Goal: Information Seeking & Learning: Learn about a topic

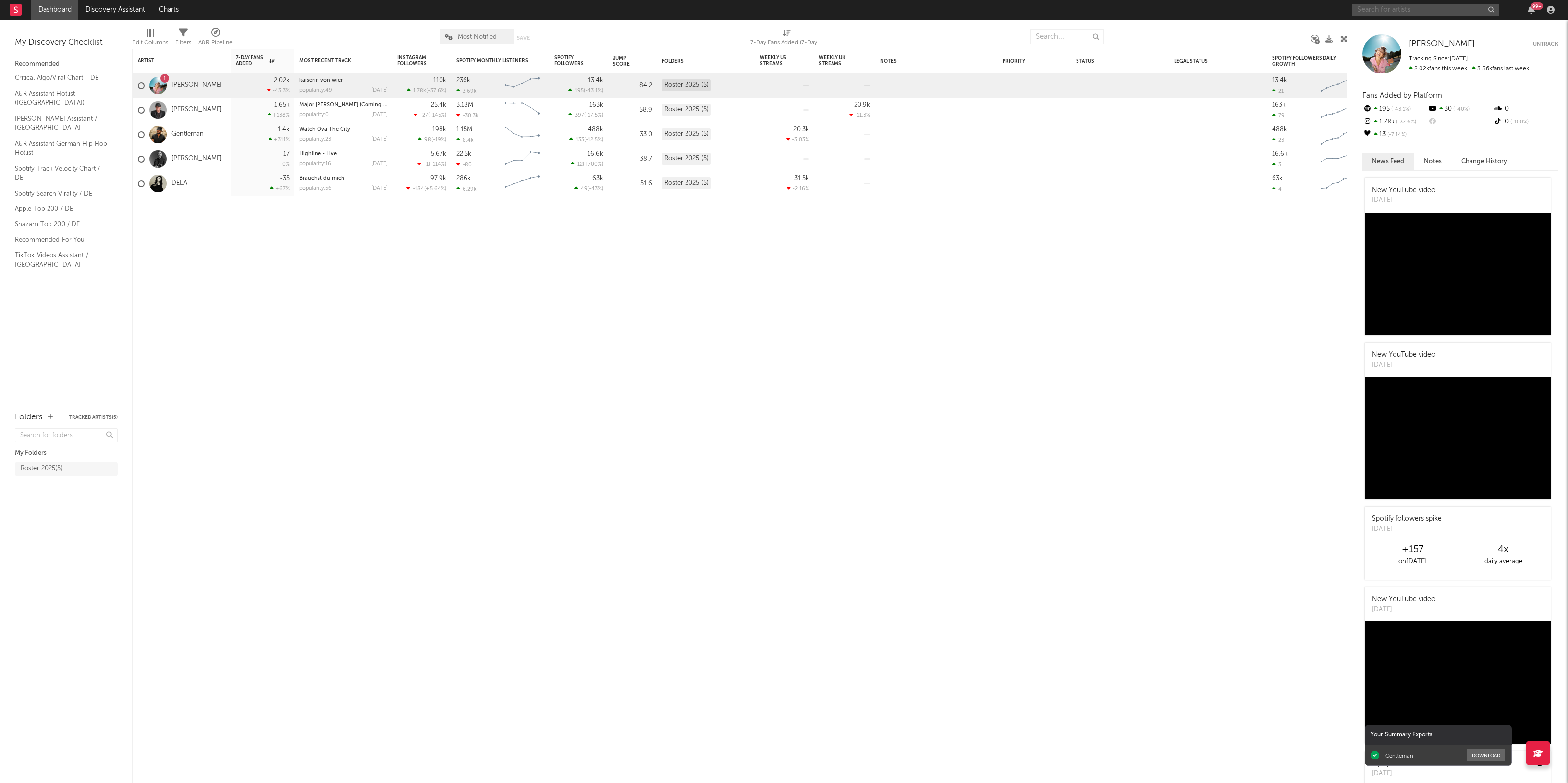
click at [1447, 12] on input "text" at bounding box center [1426, 10] width 147 height 12
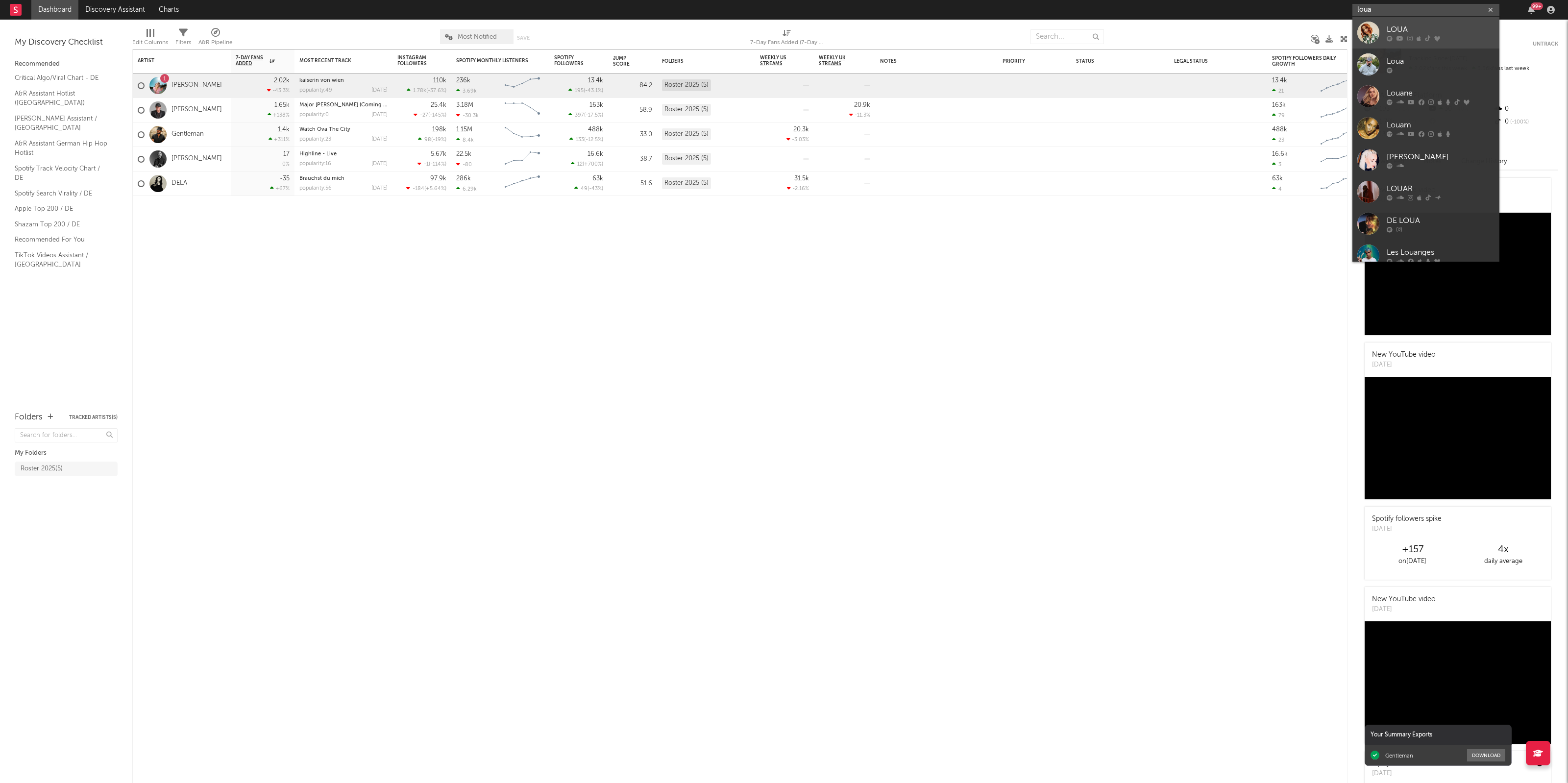
type input "loua"
click at [1417, 25] on div "LOUA" at bounding box center [1440, 29] width 108 height 12
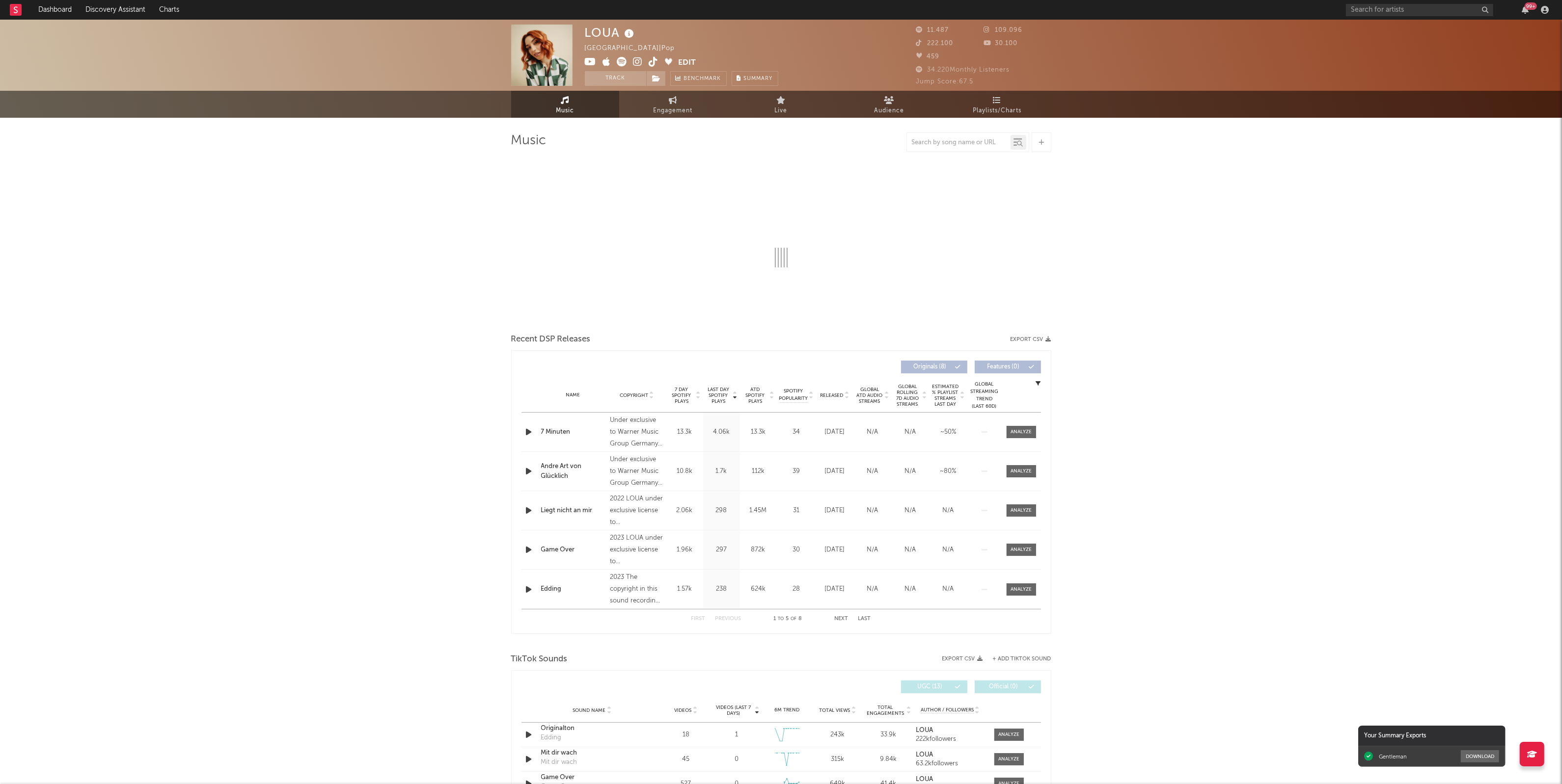
select select "6m"
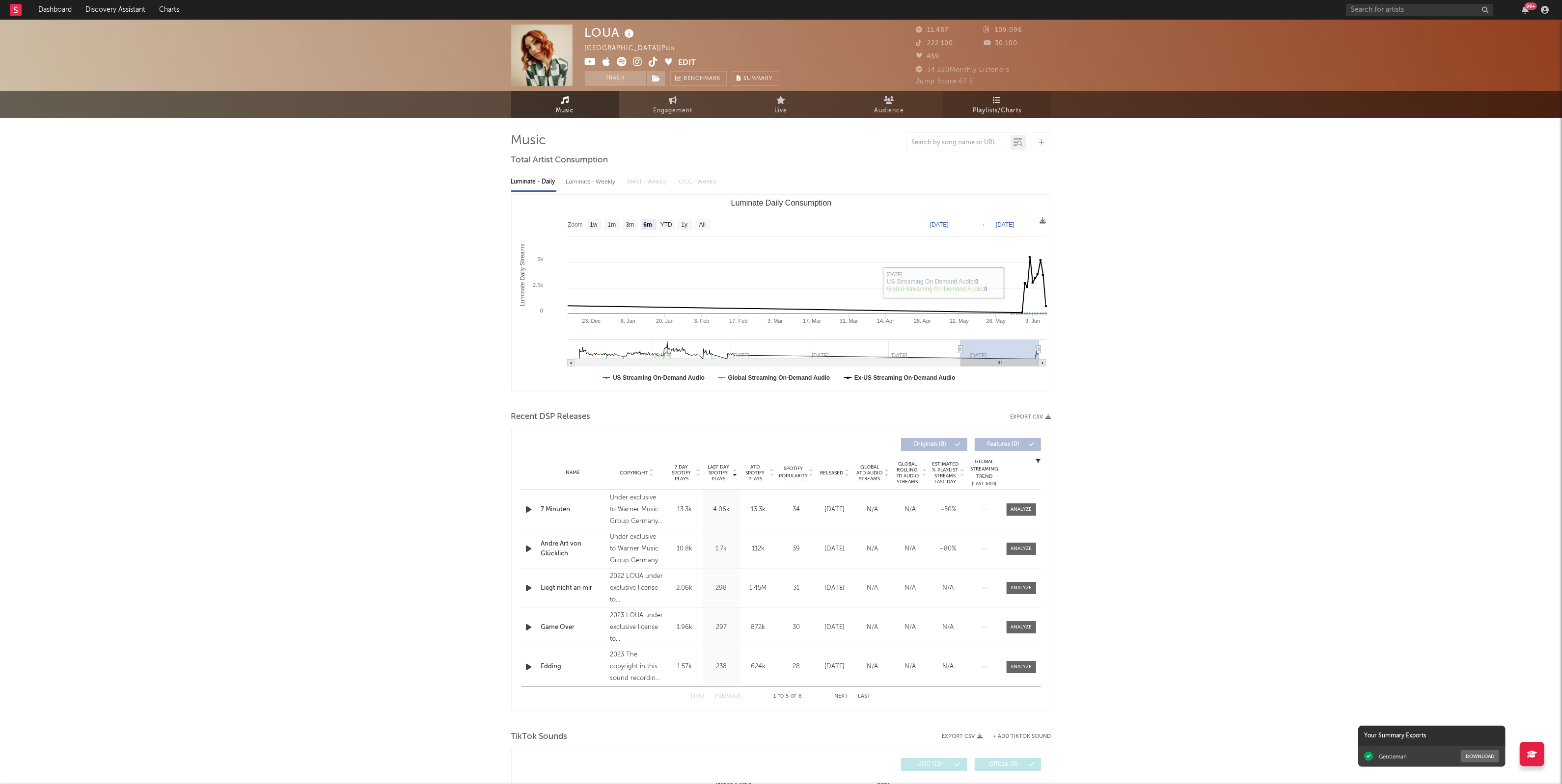
click at [994, 102] on icon at bounding box center [997, 100] width 9 height 8
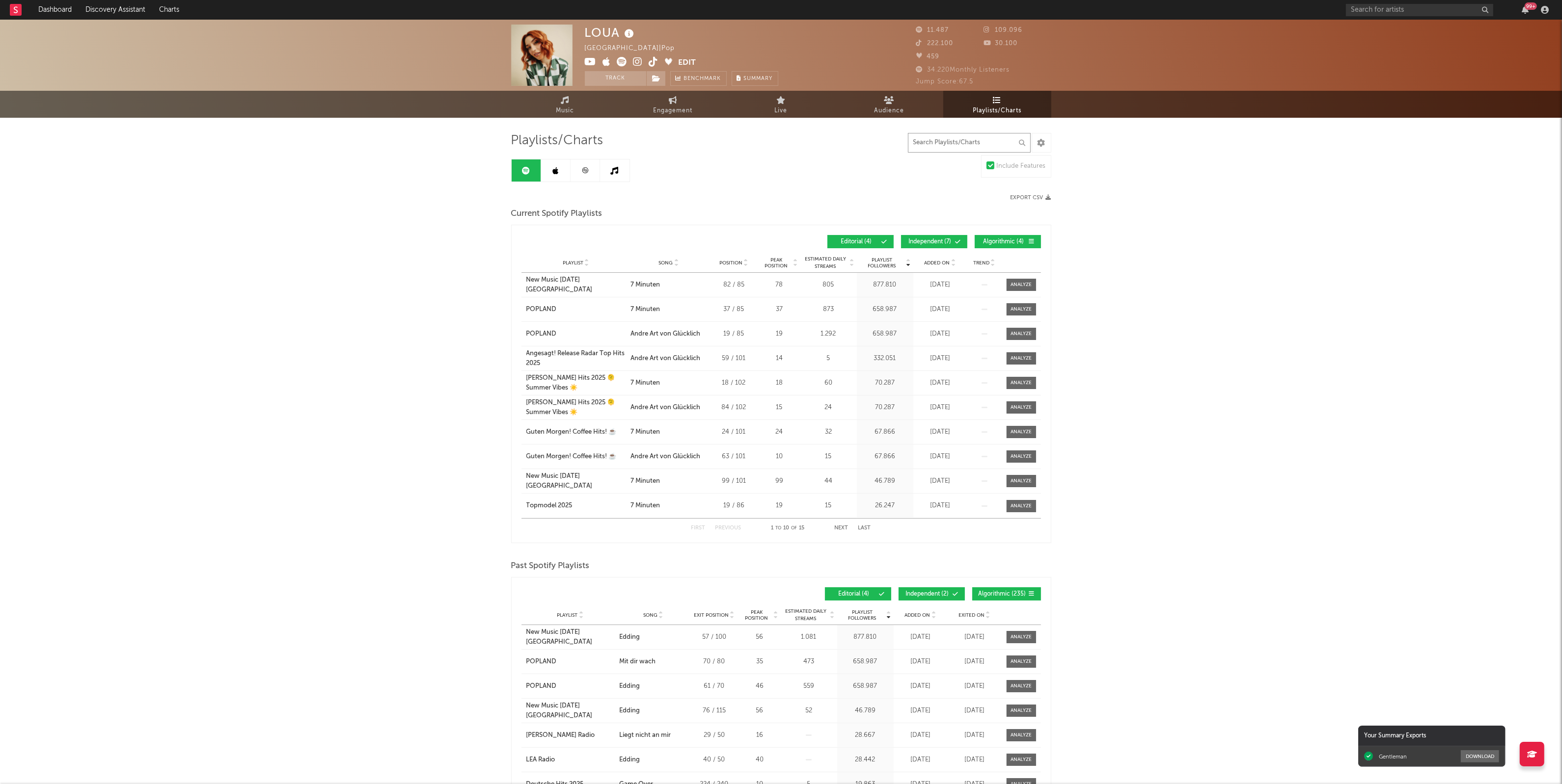
click at [960, 146] on input "text" at bounding box center [969, 143] width 123 height 20
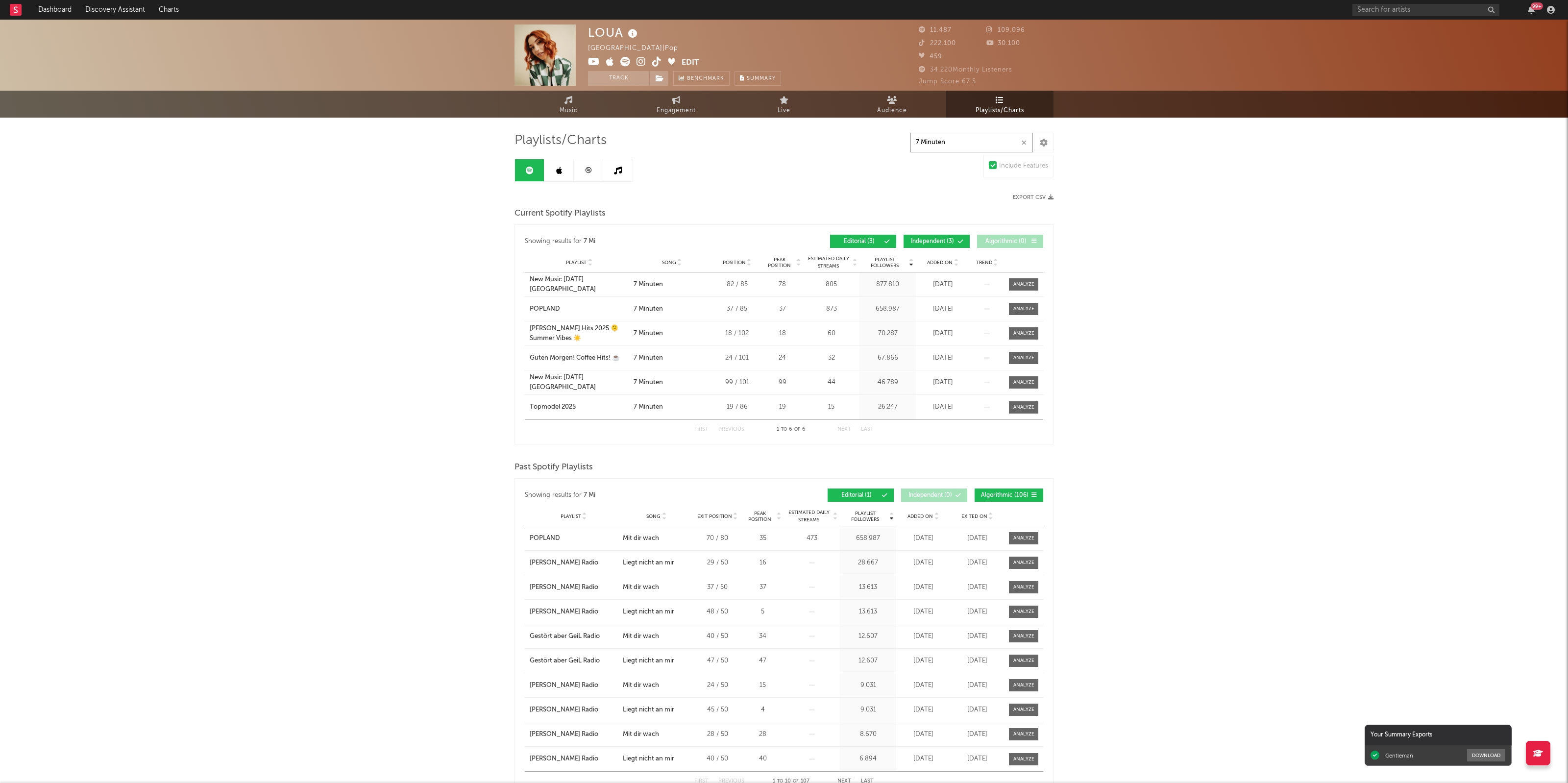
type input "7 Minuten"
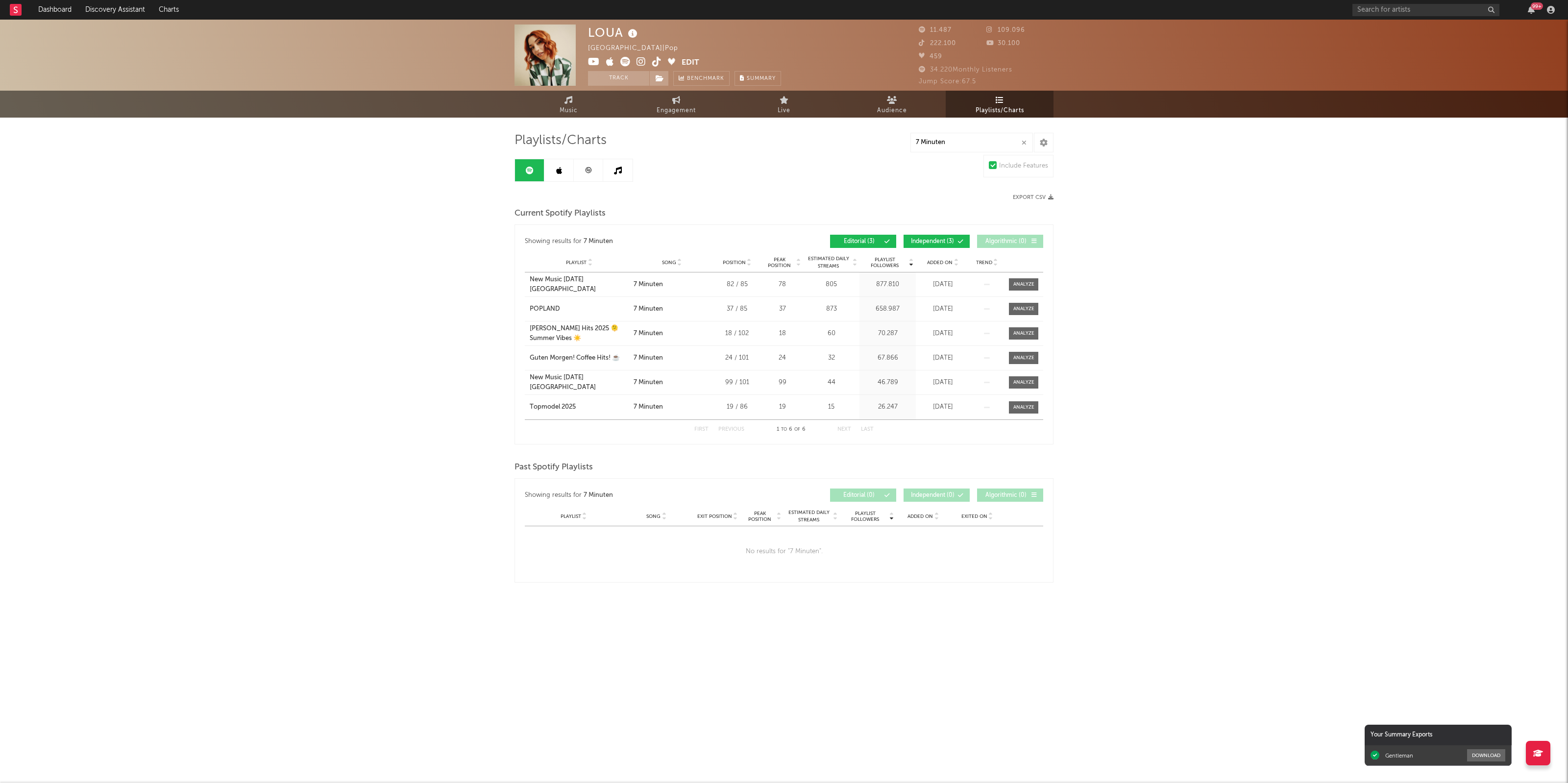
click at [1267, 384] on div "LOUA [GEOGRAPHIC_DATA] | Pop Edit Track Benchmark Summary 11.487 109.096 222.10…" at bounding box center [784, 331] width 1568 height 622
click at [336, 393] on div "LOUA [GEOGRAPHIC_DATA] | Pop Edit Track Benchmark Summary 11.487 109.096 222.10…" at bounding box center [784, 331] width 1568 height 622
click at [393, 514] on div "LOUA [GEOGRAPHIC_DATA] | Pop Edit Track Benchmark Summary 11.487 109.096 222.10…" at bounding box center [784, 331] width 1568 height 622
click at [415, 466] on div "LOUA [GEOGRAPHIC_DATA] | Pop Edit Track Benchmark Summary 11.487 109.096 222.10…" at bounding box center [784, 331] width 1568 height 622
click at [1165, 338] on div "LOUA [GEOGRAPHIC_DATA] | Pop Edit Track Benchmark Summary 11.487 109.096 222.10…" at bounding box center [784, 331] width 1568 height 622
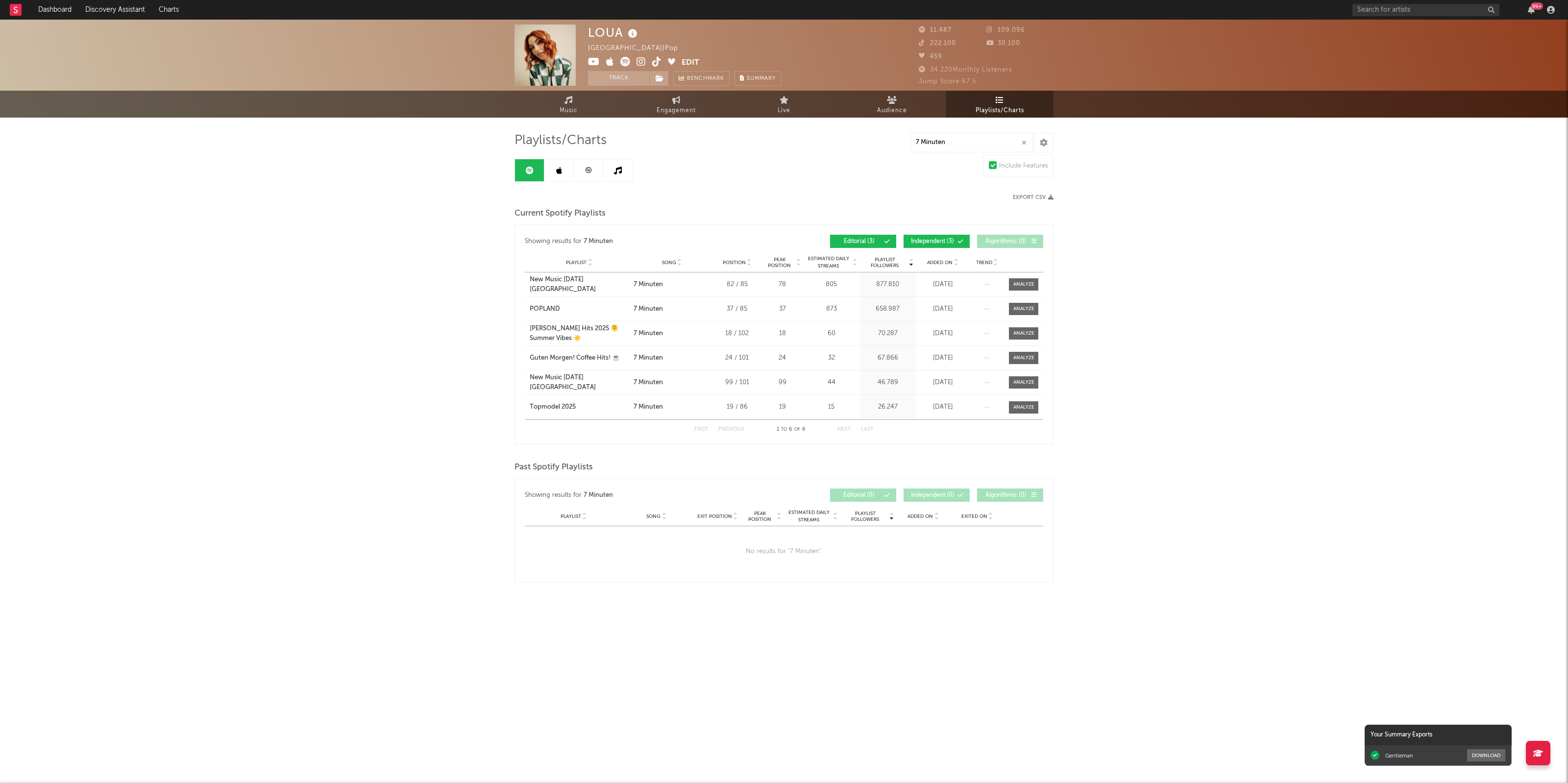
click at [1209, 363] on div "LOUA [GEOGRAPHIC_DATA] | Pop Edit Track Benchmark Summary 11.487 109.096 222.10…" at bounding box center [784, 331] width 1568 height 622
